Goal: Book appointment/travel/reservation

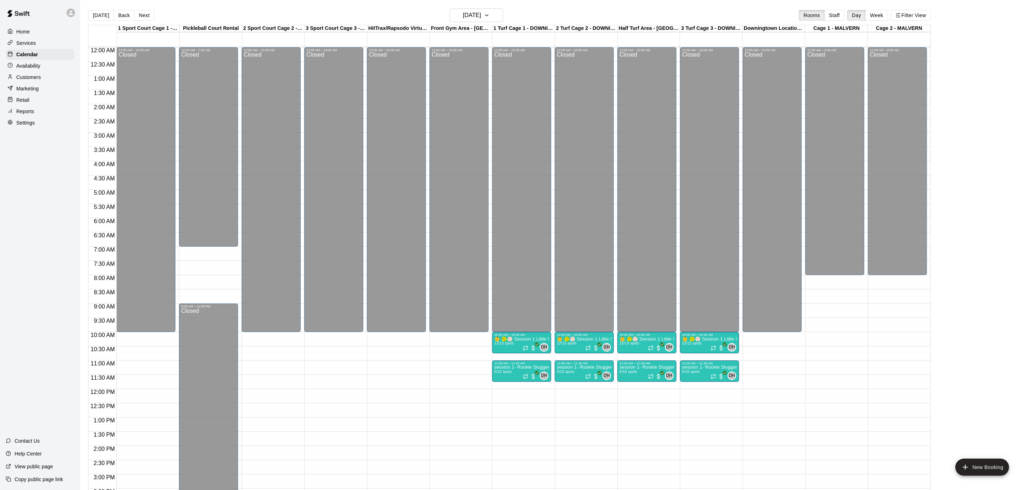
scroll to position [20, 0]
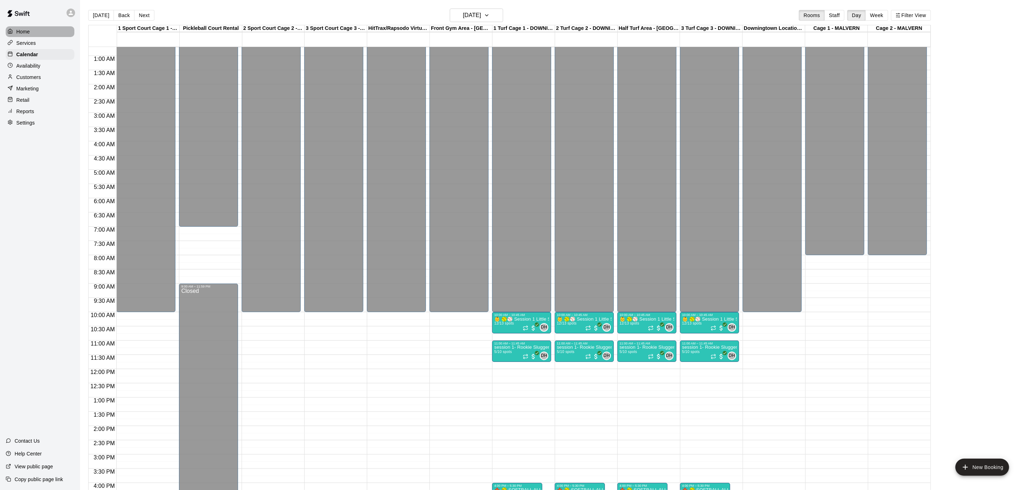
click at [32, 33] on div "Home" at bounding box center [40, 31] width 69 height 11
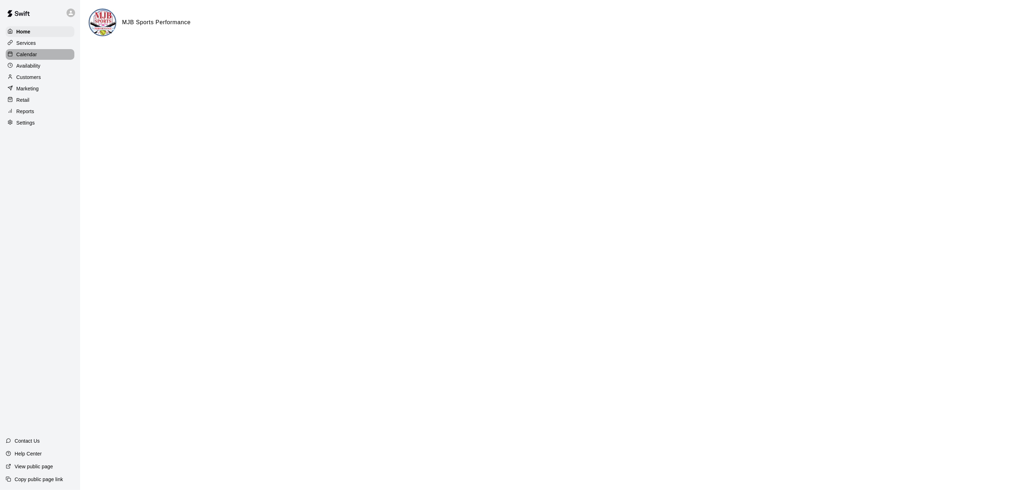
click at [32, 56] on p "Calendar" at bounding box center [26, 54] width 21 height 7
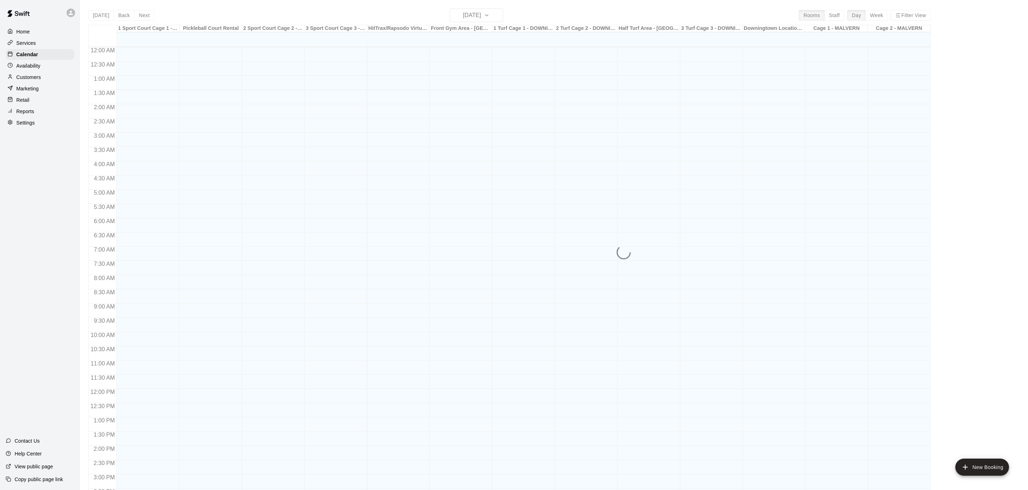
scroll to position [211, 0]
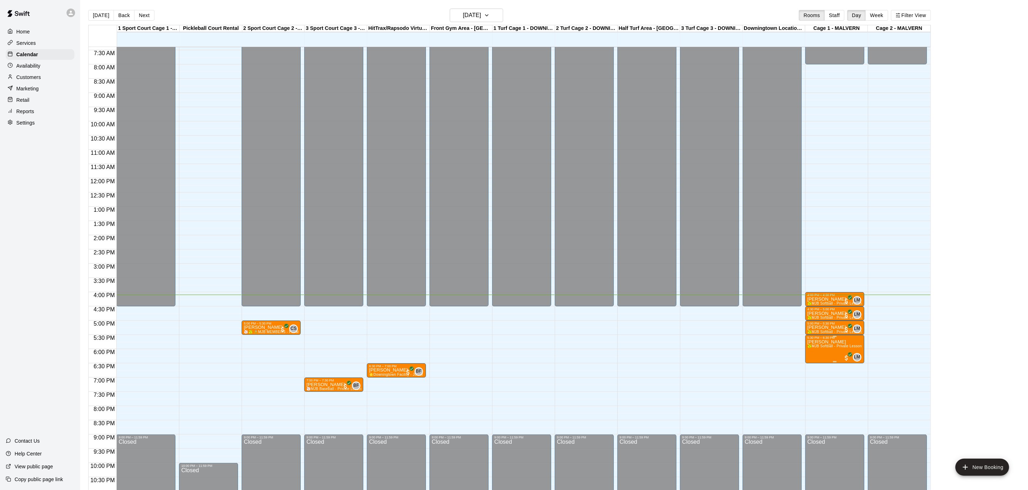
click at [833, 348] on span "🥎MJB Softball - Private Lesson - 60 Minute - [GEOGRAPHIC_DATA] LOCATION🥎" at bounding box center [878, 346] width 142 height 4
click at [493, 13] on div at bounding box center [514, 245] width 1028 height 490
click at [490, 16] on icon "button" at bounding box center [487, 15] width 6 height 9
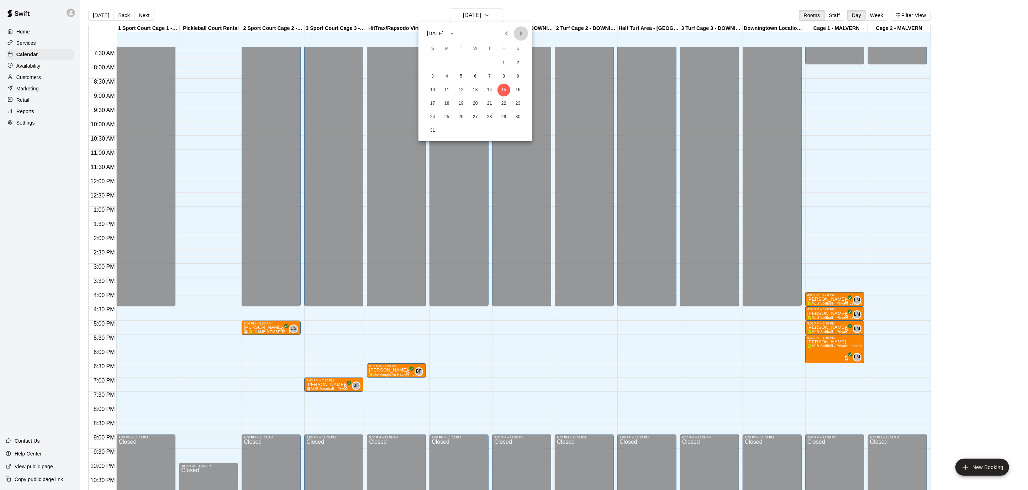
click at [521, 33] on icon "Next month" at bounding box center [521, 33] width 9 height 9
click at [529, 10] on div at bounding box center [514, 245] width 1028 height 490
